Goal: Navigation & Orientation: Find specific page/section

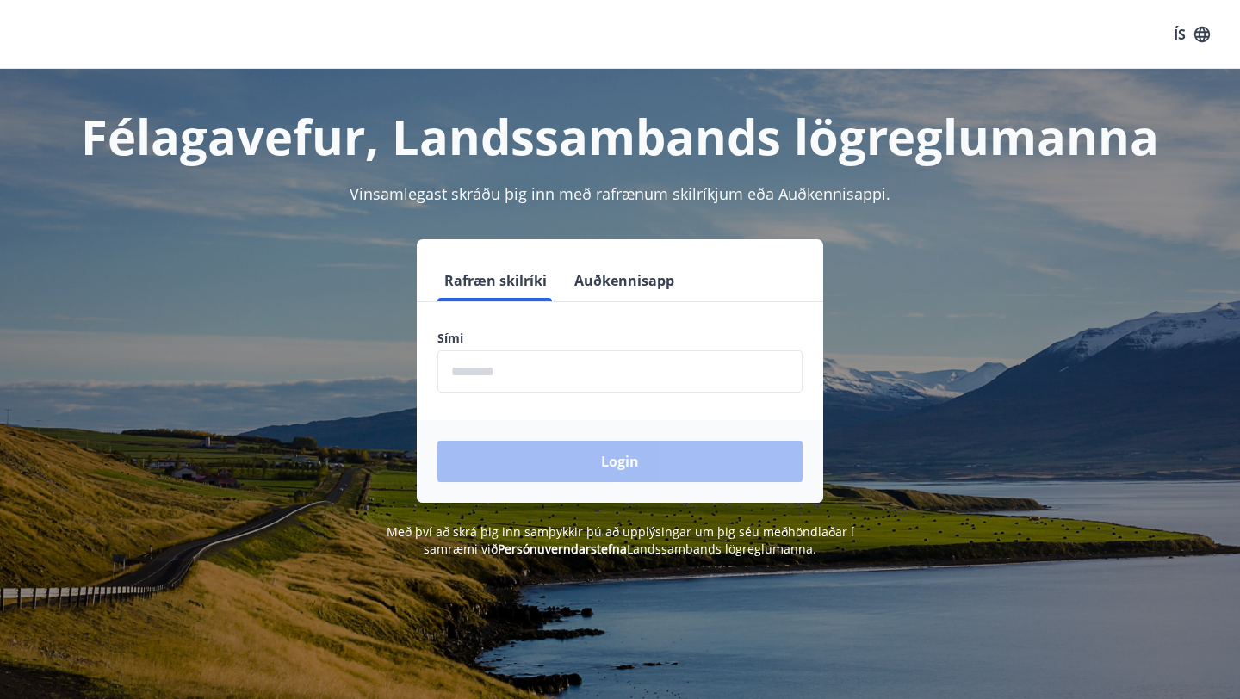
click at [544, 376] on input "phone" at bounding box center [619, 371] width 365 height 42
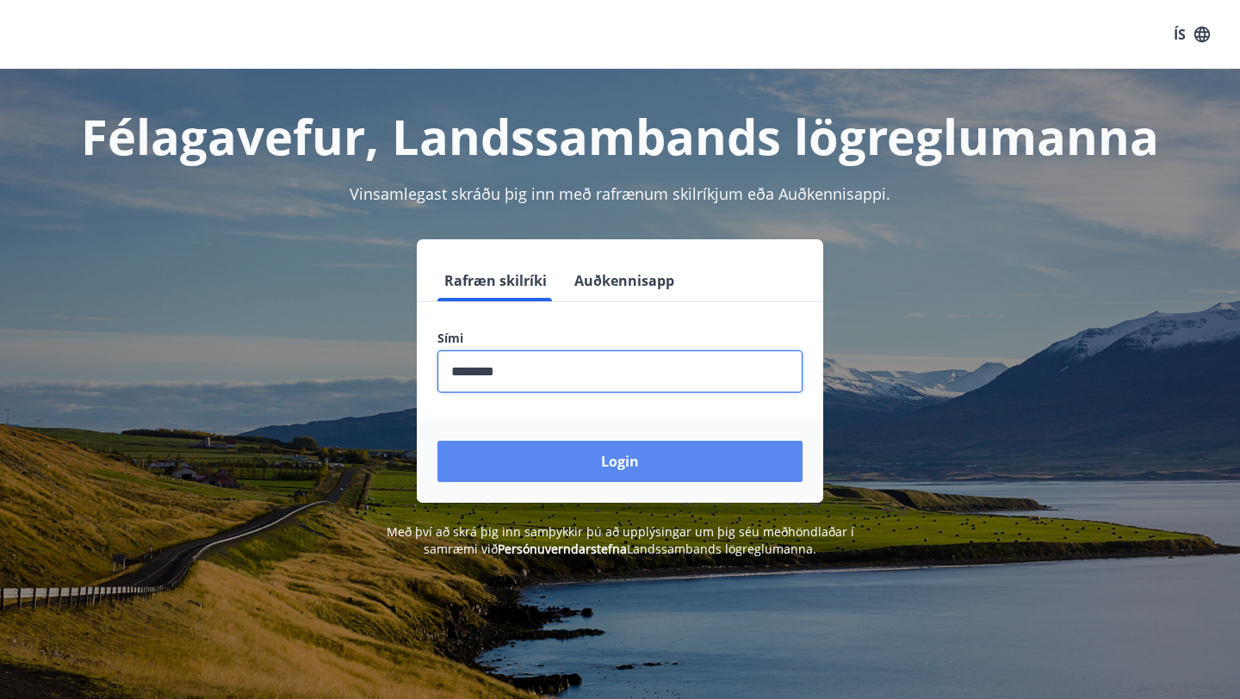
type input "********"
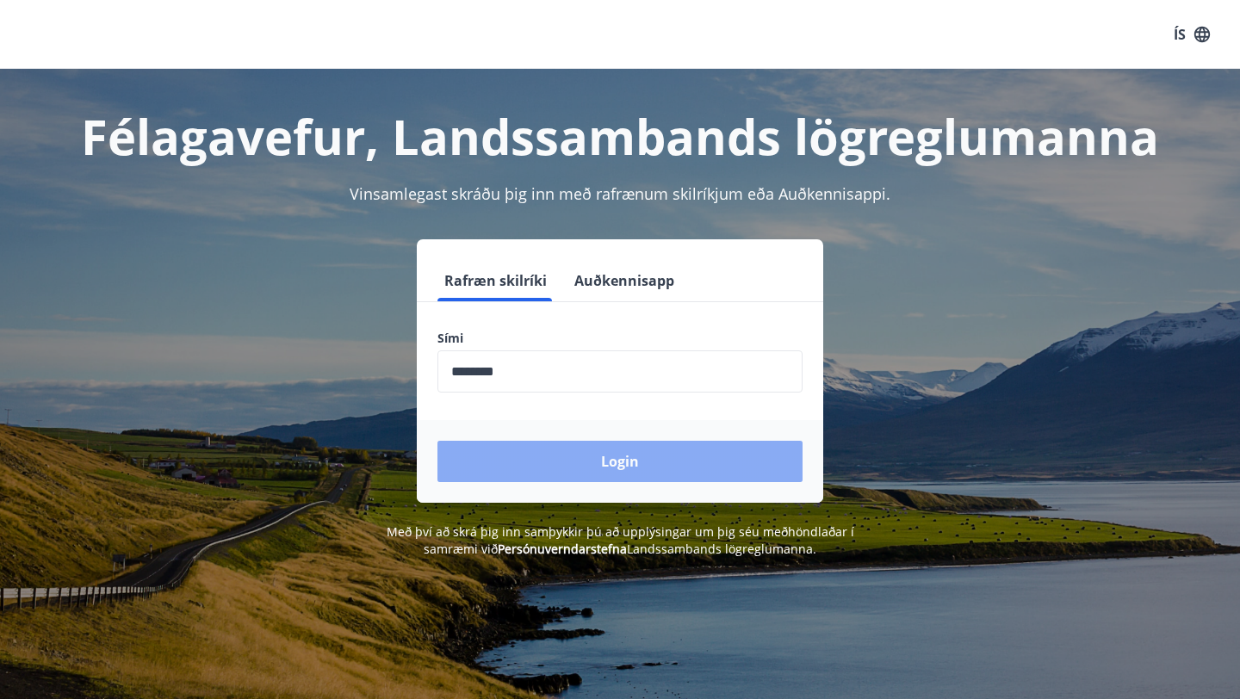
click at [602, 467] on button "Login" at bounding box center [619, 461] width 365 height 41
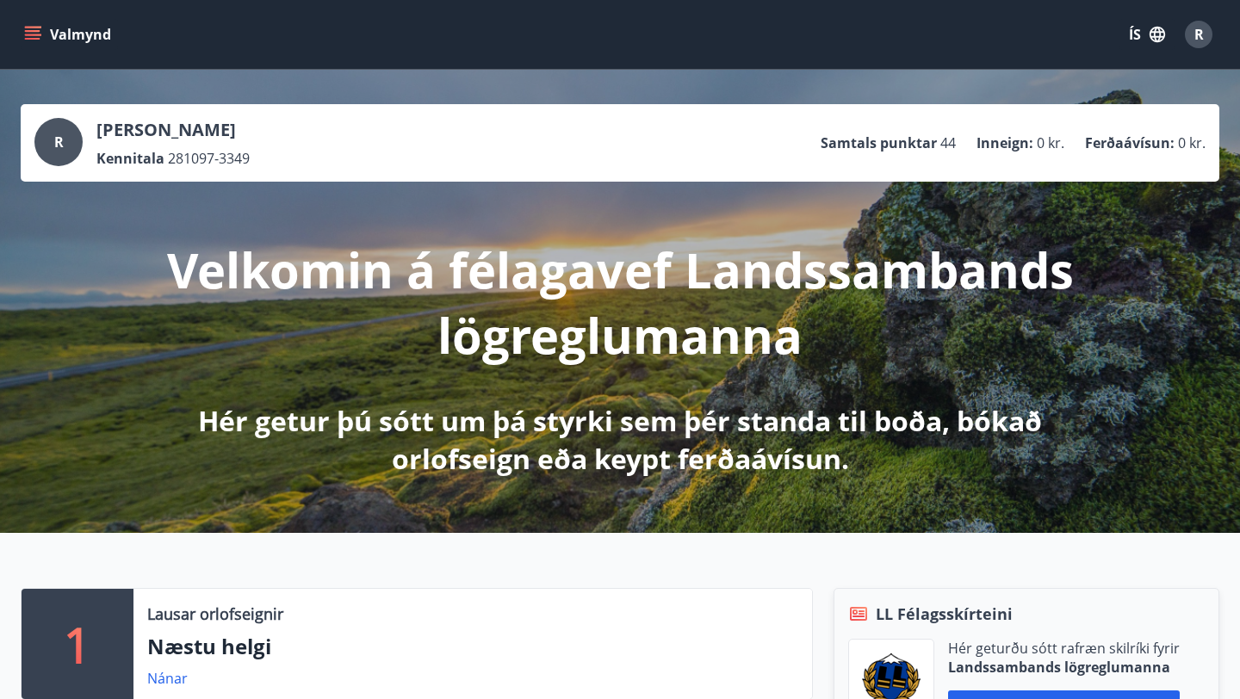
click at [37, 32] on icon "menu" at bounding box center [32, 34] width 17 height 17
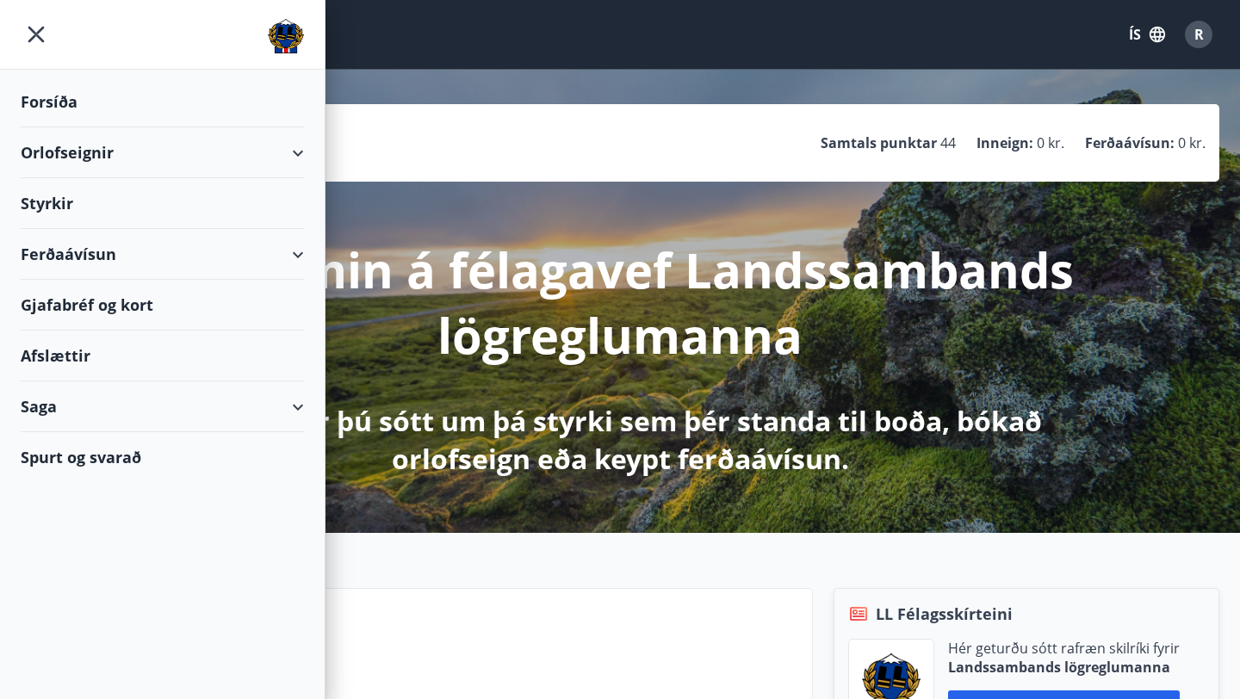
click at [291, 245] on div "Ferðaávísun" at bounding box center [162, 254] width 283 height 51
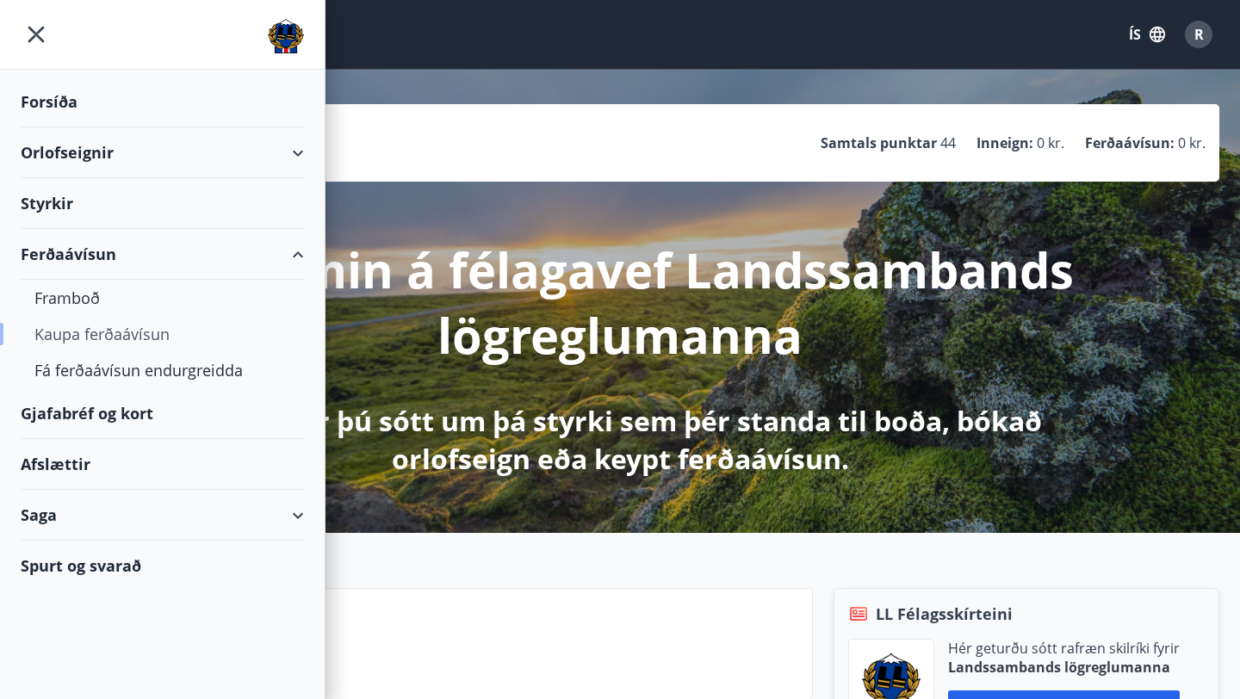
click at [79, 337] on div "Kaupa ferðaávísun" at bounding box center [162, 334] width 256 height 36
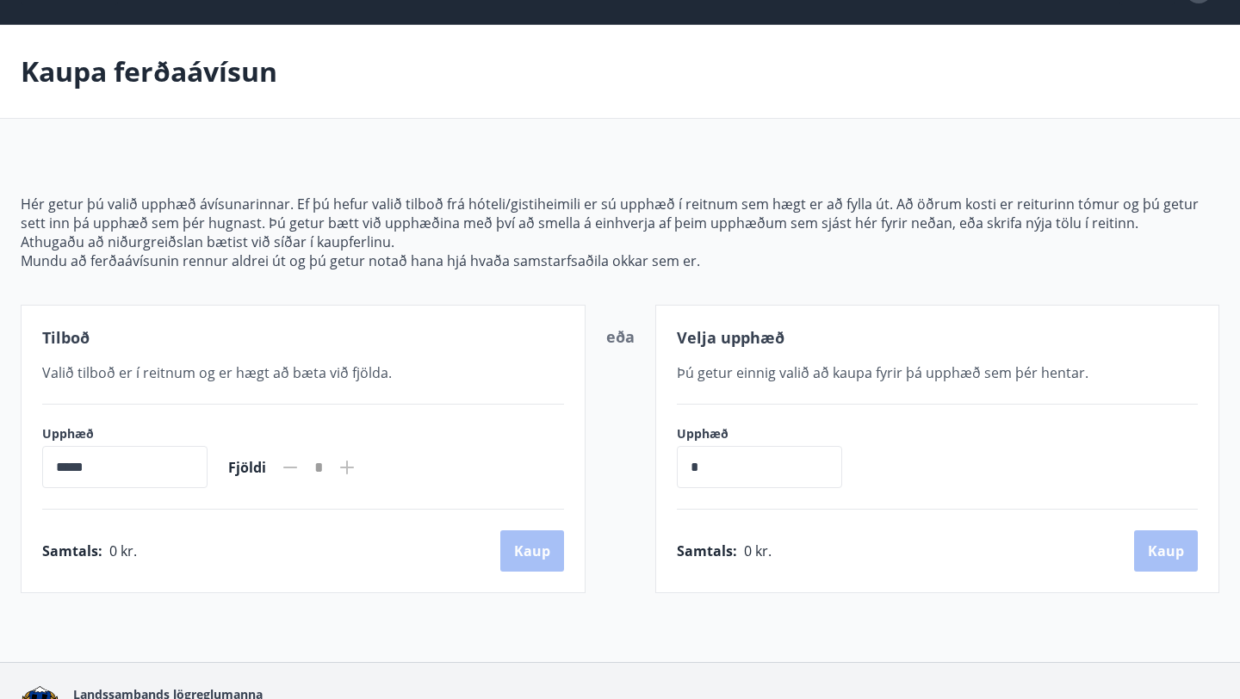
scroll to position [39, 0]
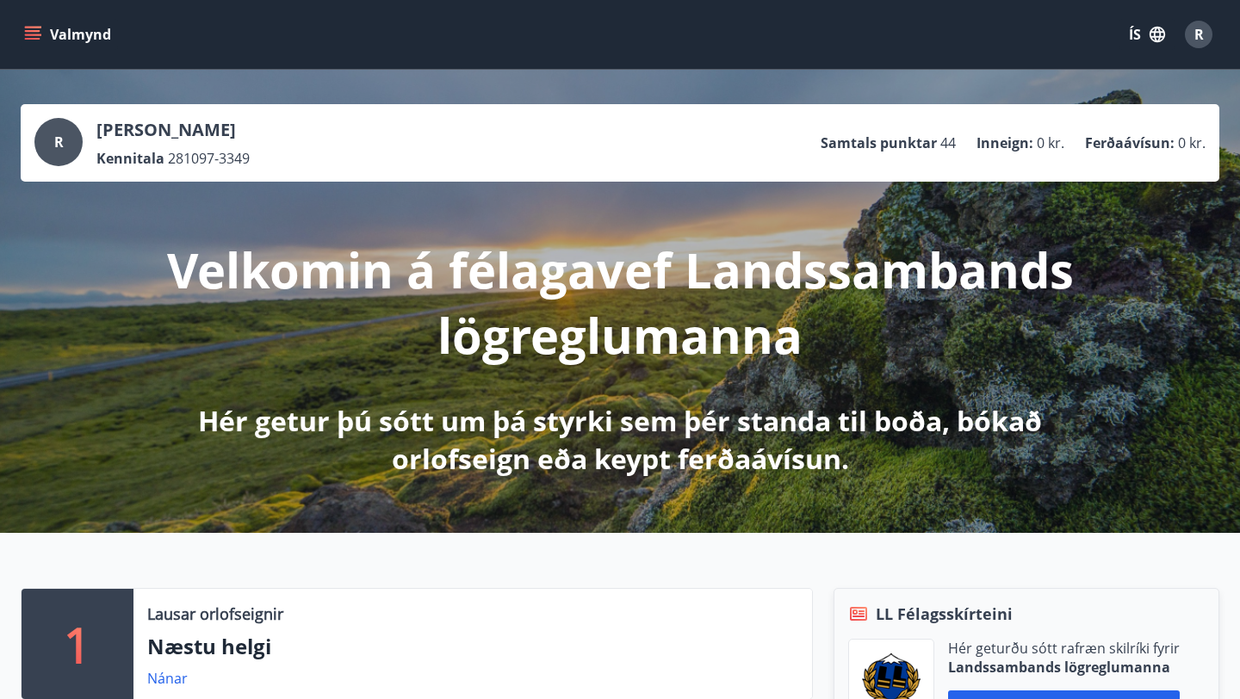
click at [37, 31] on icon "menu" at bounding box center [33, 31] width 16 height 2
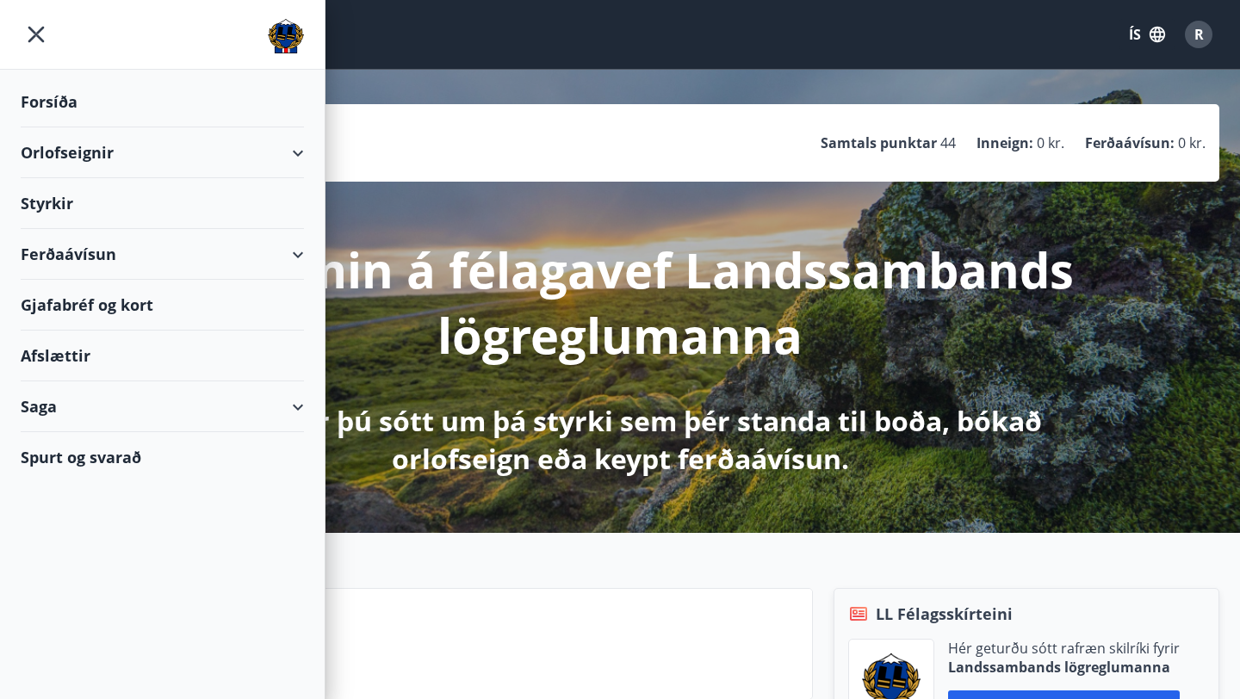
click at [119, 303] on div "Gjafabréf og kort" at bounding box center [162, 305] width 283 height 51
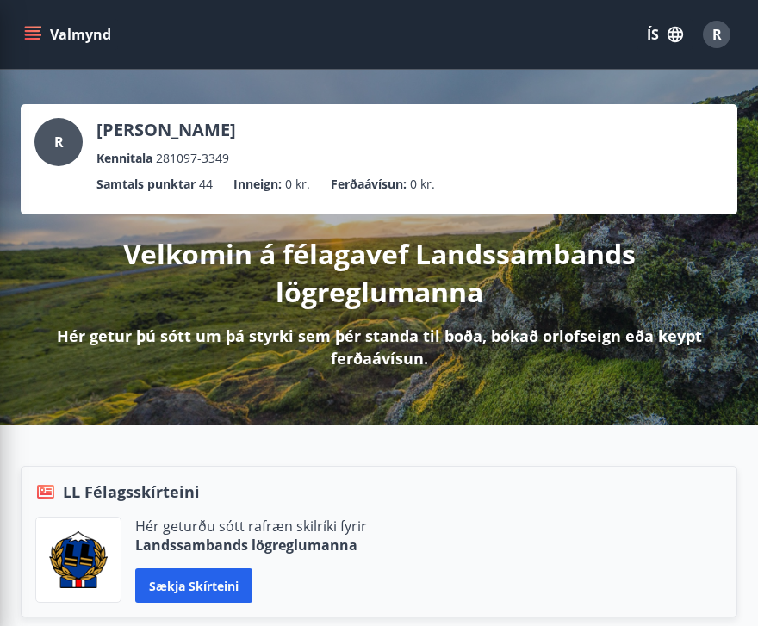
click at [620, 118] on div "[PERSON_NAME] Kennitala 281097-3349" at bounding box center [378, 143] width 689 height 50
click at [30, 29] on icon "menu" at bounding box center [32, 34] width 17 height 17
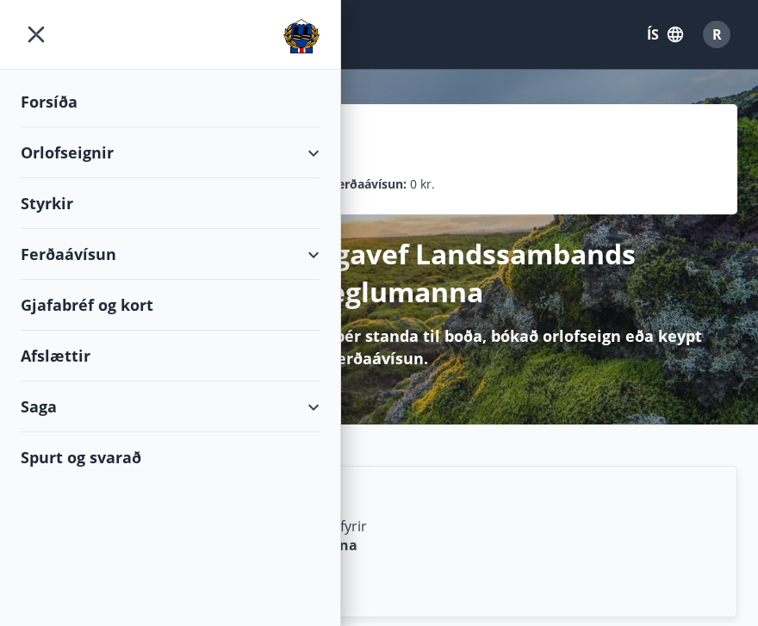
click at [66, 302] on div "Gjafabréf og kort" at bounding box center [170, 305] width 299 height 51
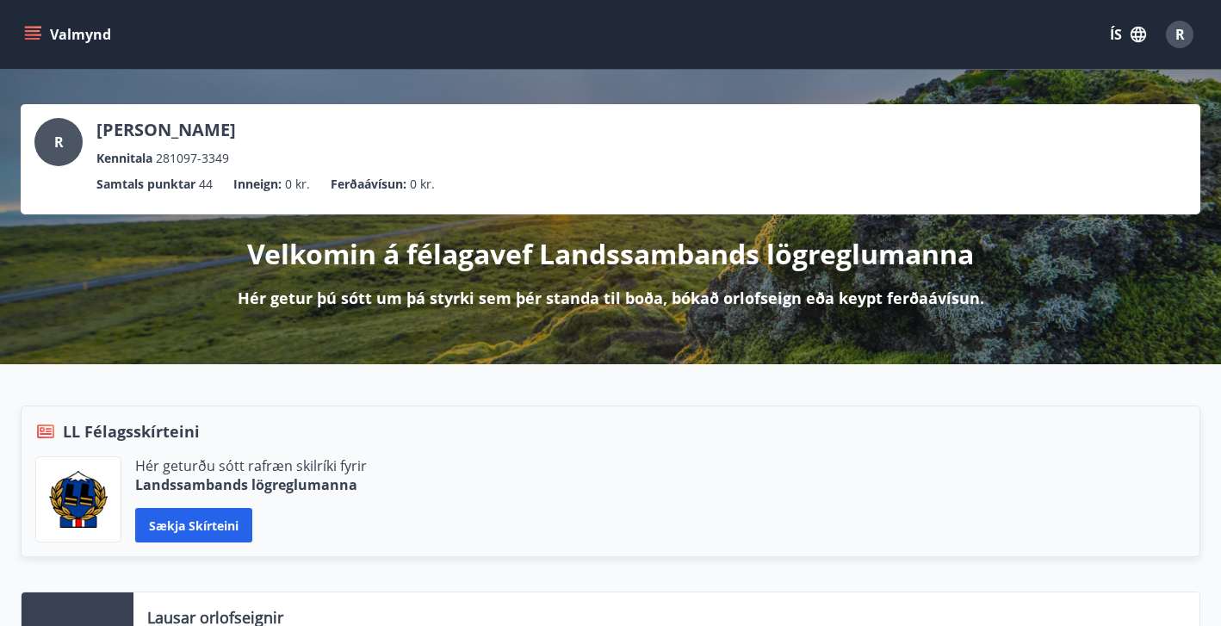
click at [33, 33] on icon "menu" at bounding box center [32, 34] width 17 height 17
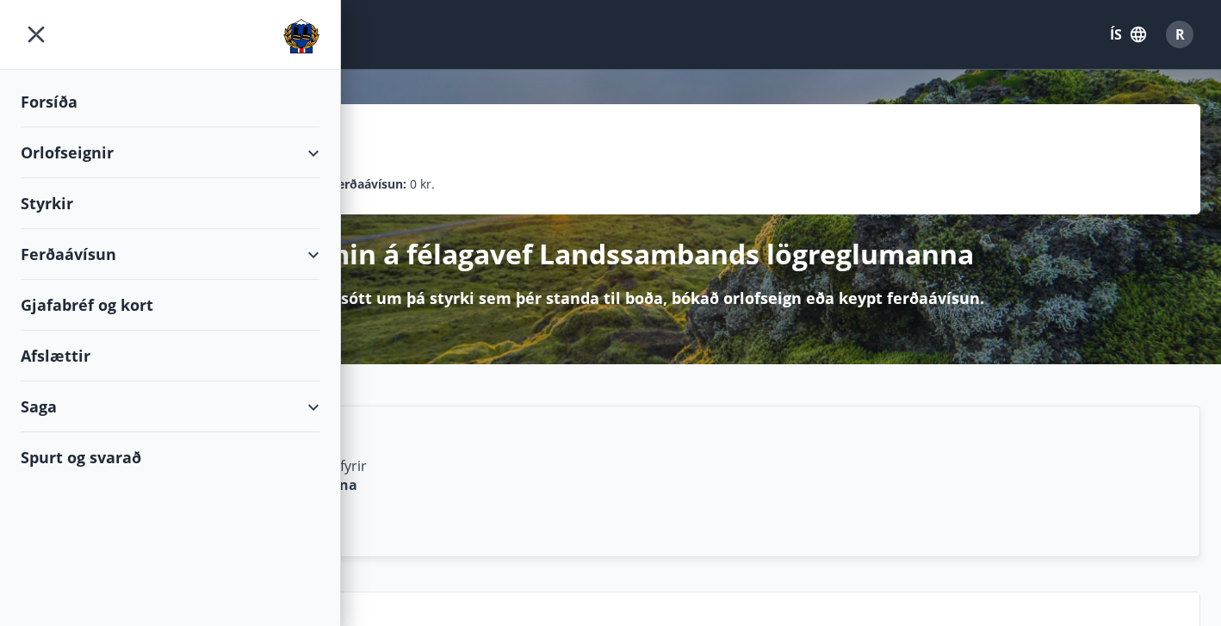
click at [119, 307] on div "Gjafabréf og kort" at bounding box center [170, 305] width 299 height 51
